Goal: Transaction & Acquisition: Obtain resource

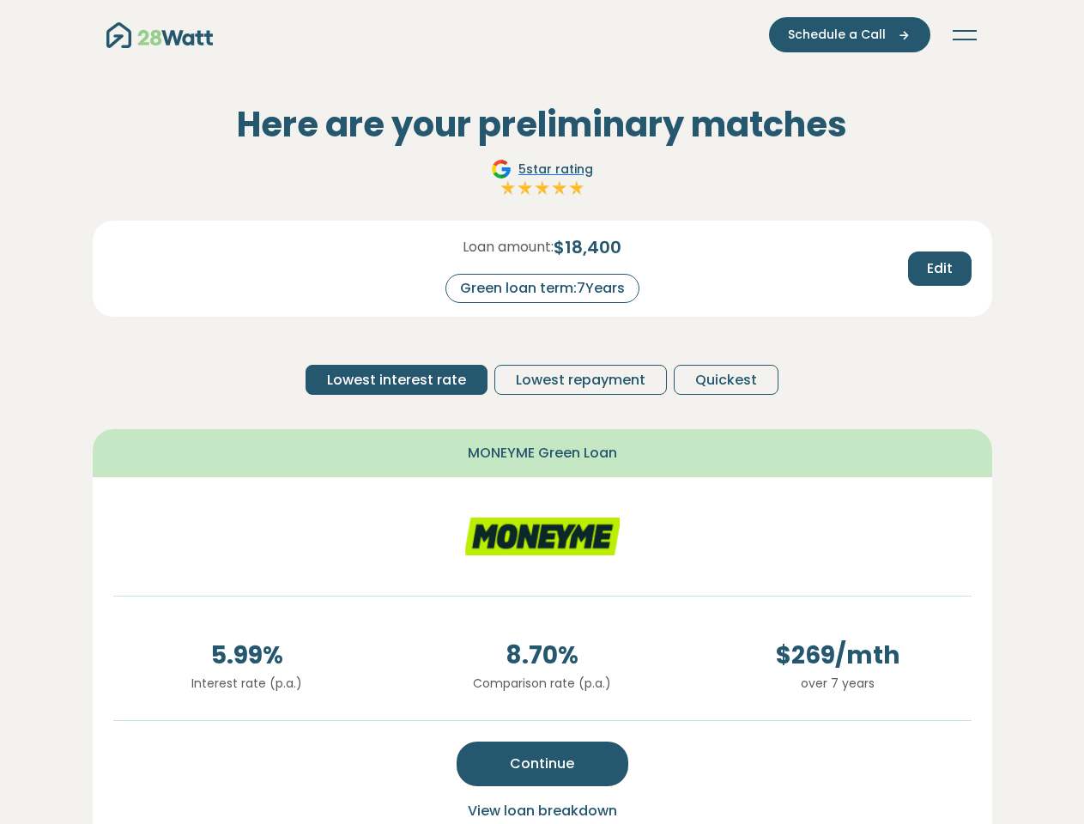
click at [965, 35] on button "Toggle navigation" at bounding box center [964, 35] width 27 height 17
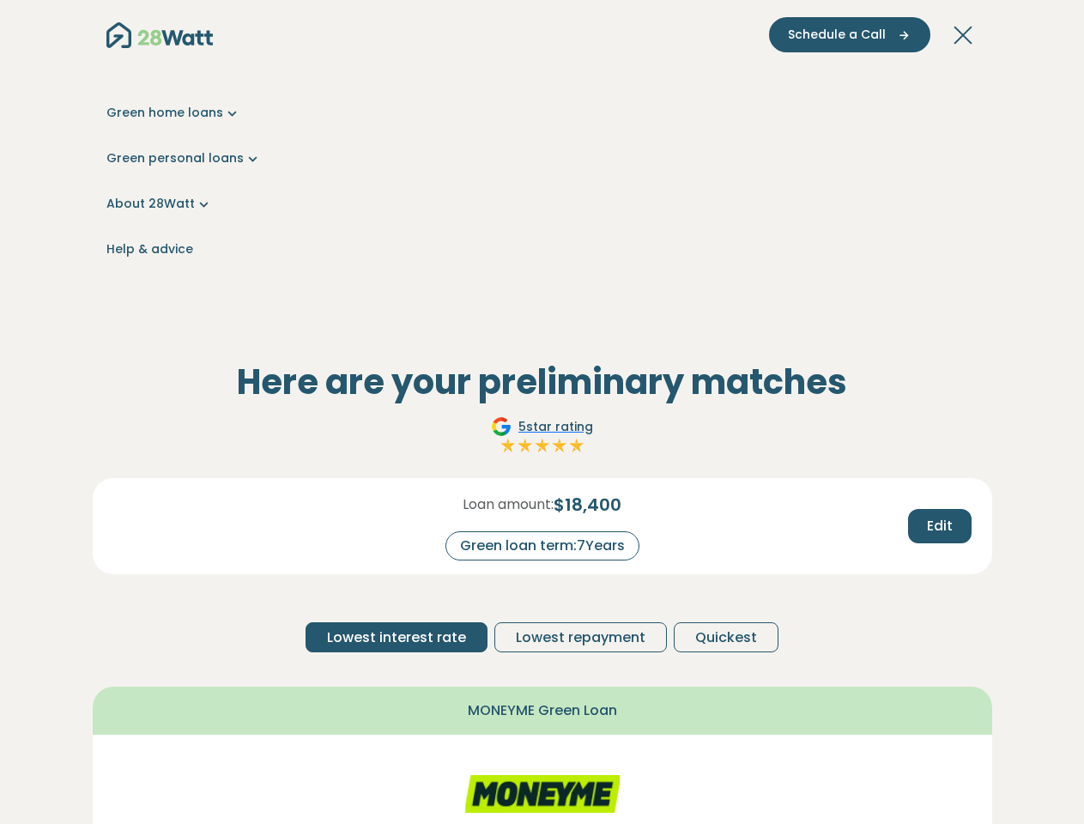
click at [851, 34] on span "Schedule a Call" at bounding box center [837, 35] width 98 height 18
click at [939, 269] on div "Green home loans Get started Learn more Use case Products Green personal loans …" at bounding box center [542, 180] width 872 height 257
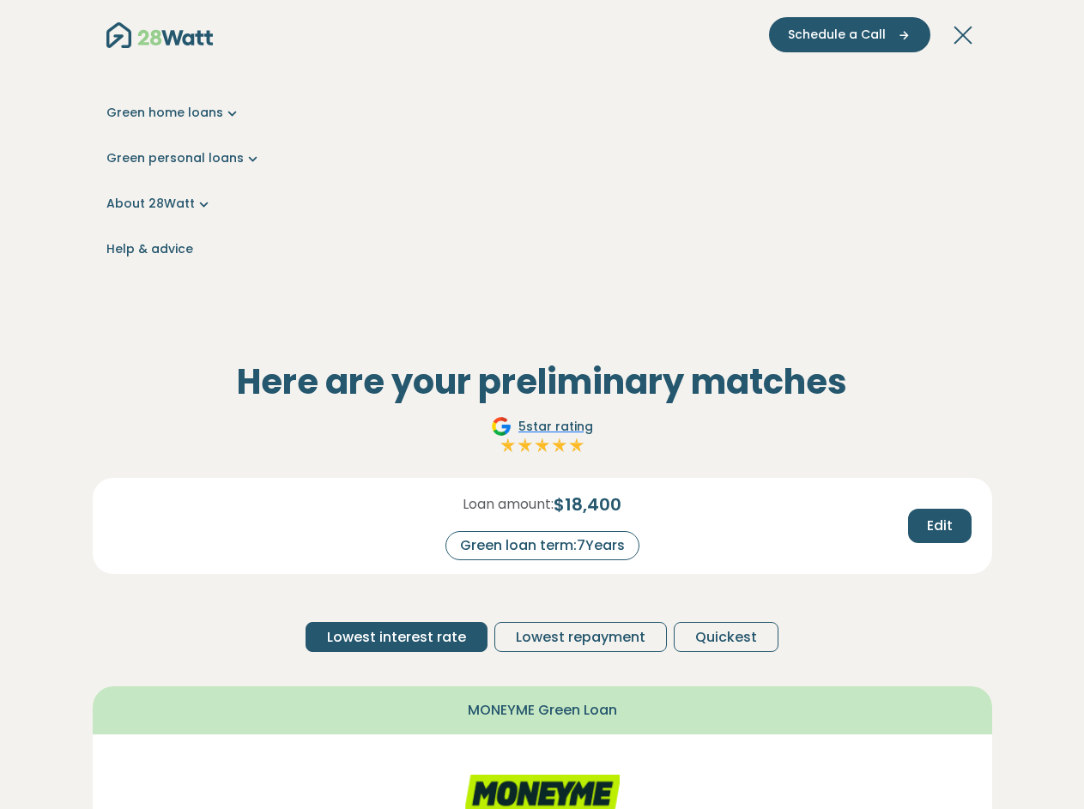
click at [398, 379] on div "Here are your preliminary matches 5 star rating Loan amount: $ 18,400 Green loa…" at bounding box center [542, 777] width 899 height 833
click at [579, 627] on span "Lowest repayment" at bounding box center [581, 637] width 130 height 21
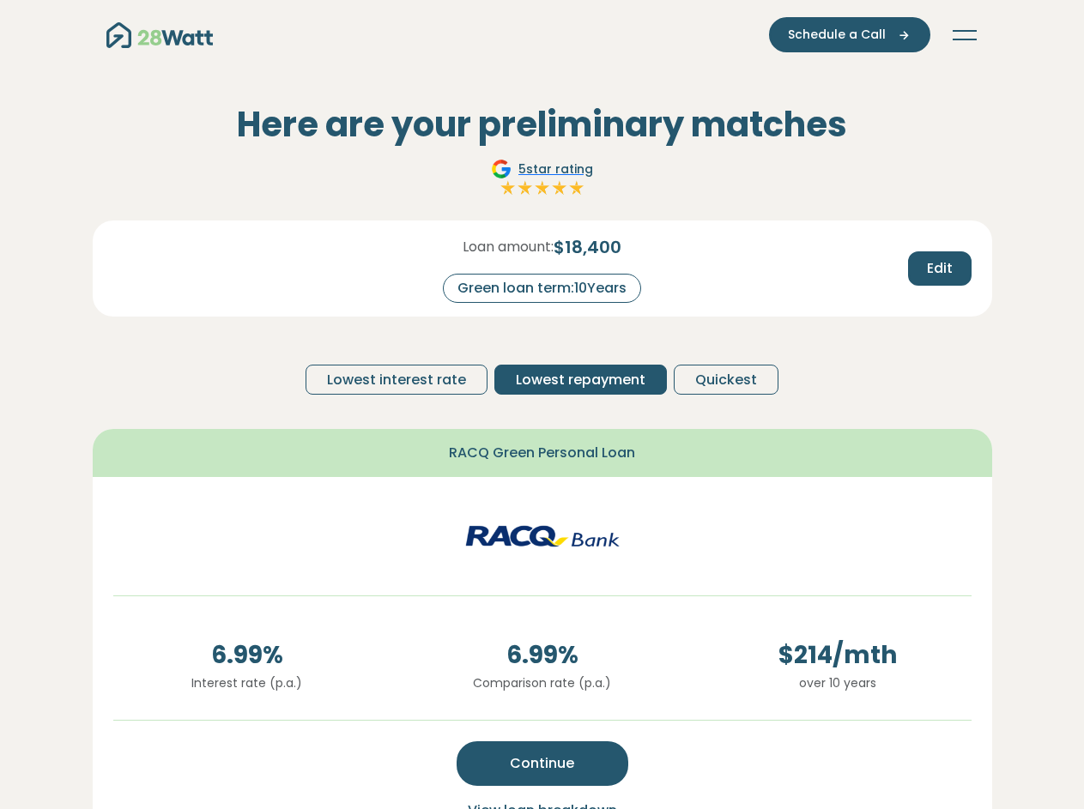
click at [723, 379] on span "Quickest" at bounding box center [726, 380] width 62 height 21
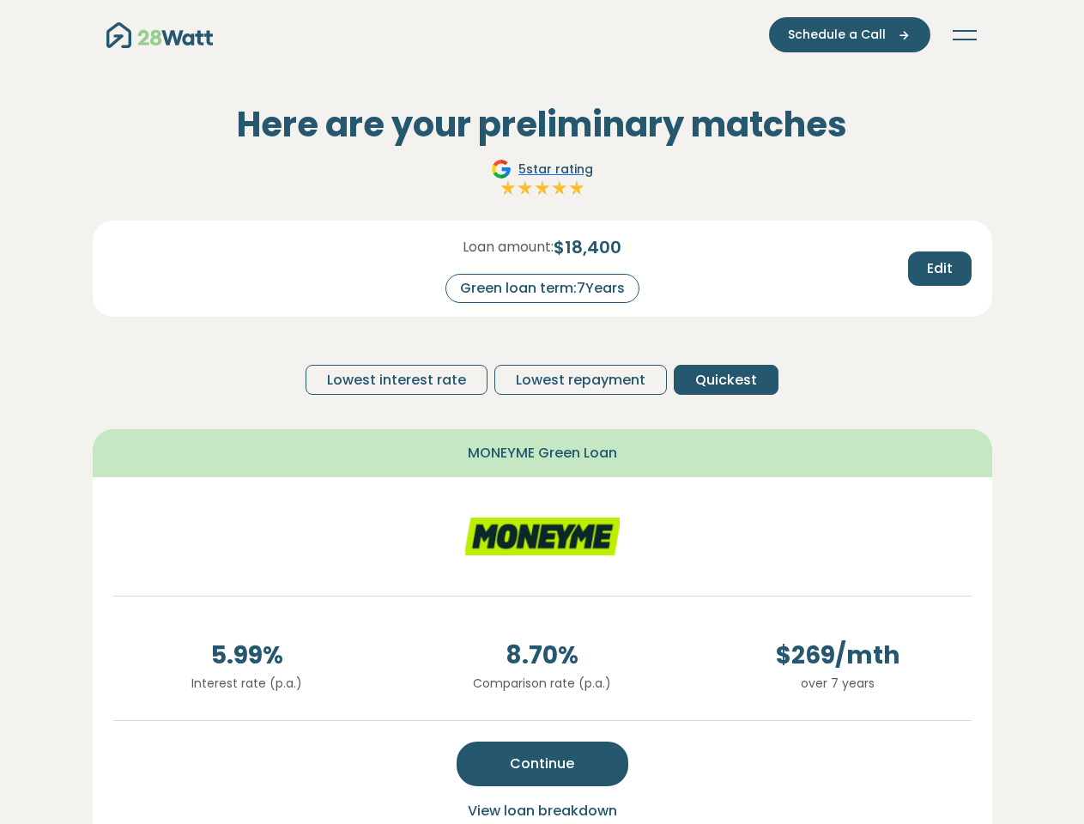
click at [542, 764] on span "Continue" at bounding box center [542, 763] width 64 height 21
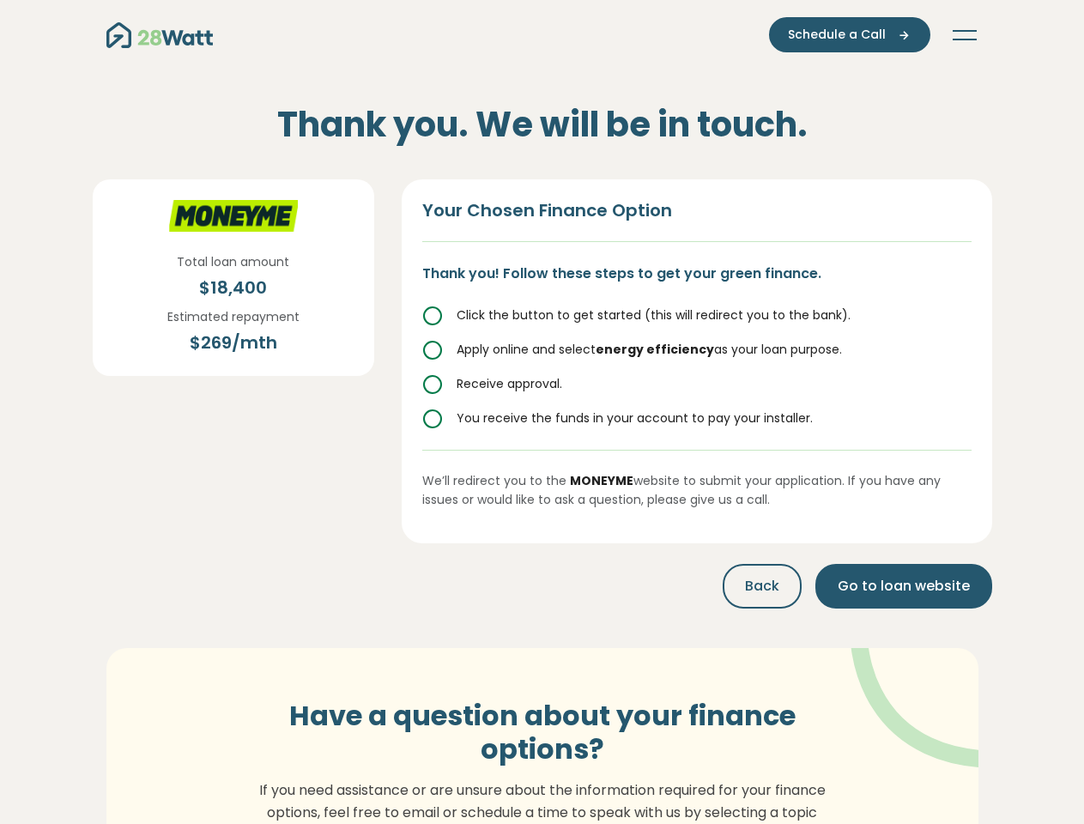
click at [542, 811] on p "If you need assistance or are unsure about the information required for your fi…" at bounding box center [542, 812] width 585 height 66
